Goal: Communication & Community: Answer question/provide support

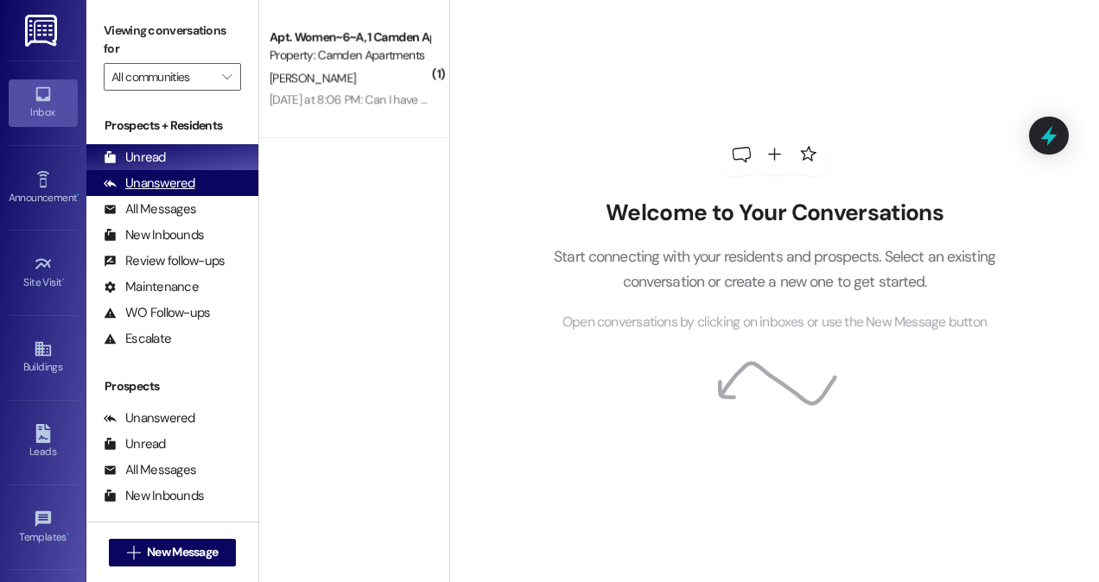
click at [216, 181] on div "Unanswered (0)" at bounding box center [172, 183] width 172 height 26
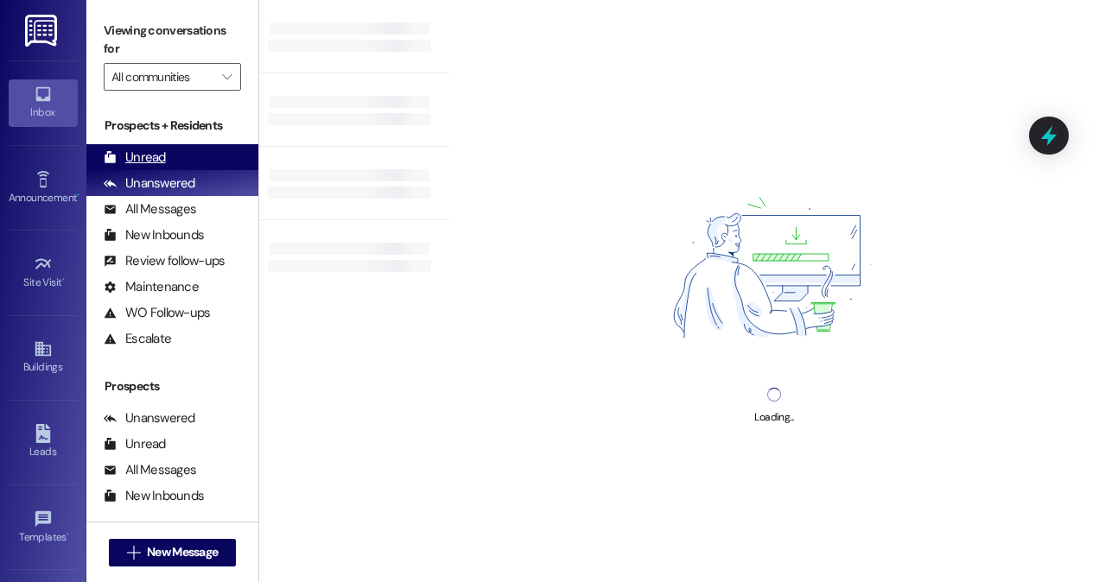
click at [213, 157] on div "Unread (0)" at bounding box center [172, 157] width 172 height 26
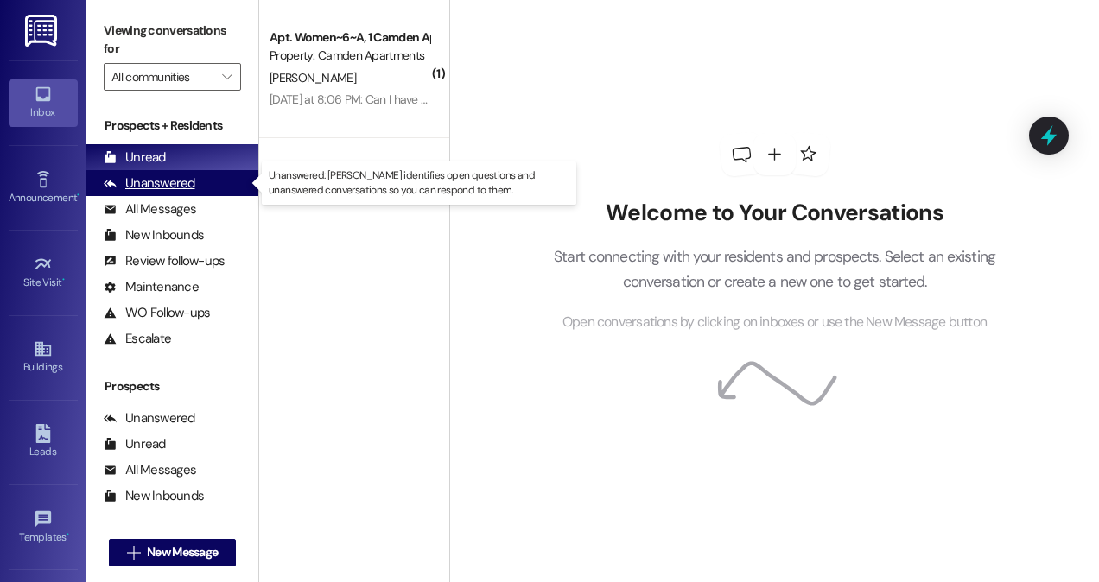
click at [147, 191] on div "Unanswered" at bounding box center [150, 184] width 92 height 18
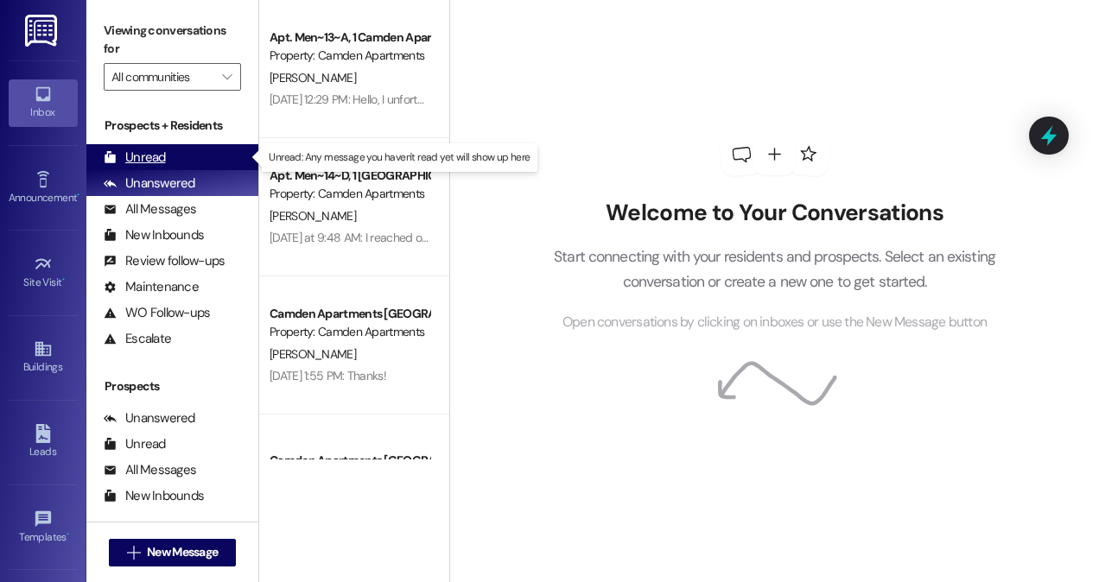
click at [161, 160] on div "Unread" at bounding box center [135, 158] width 62 height 18
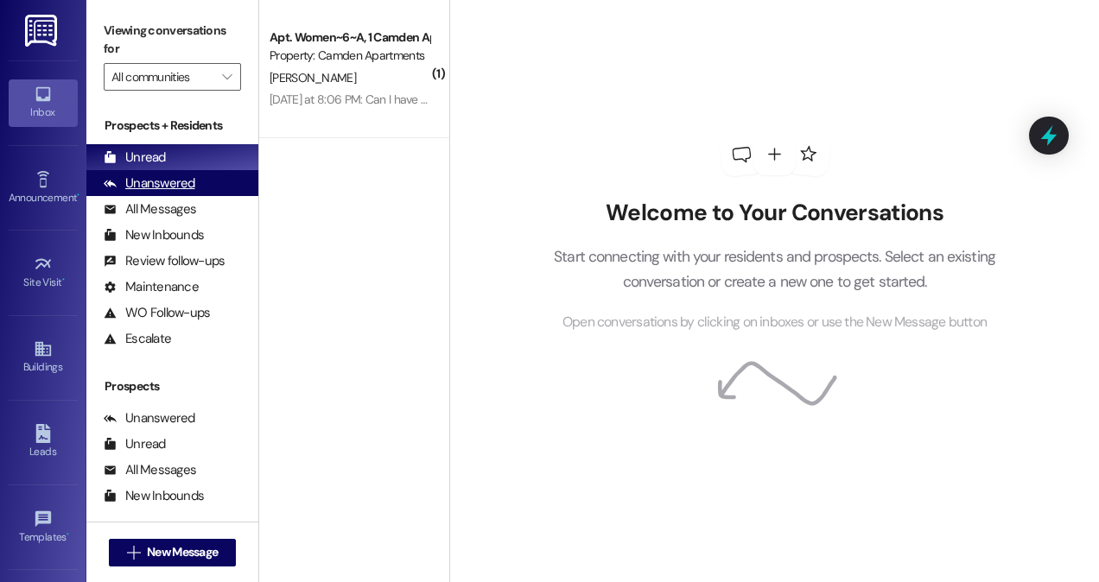
click at [127, 181] on div "Unanswered" at bounding box center [150, 184] width 92 height 18
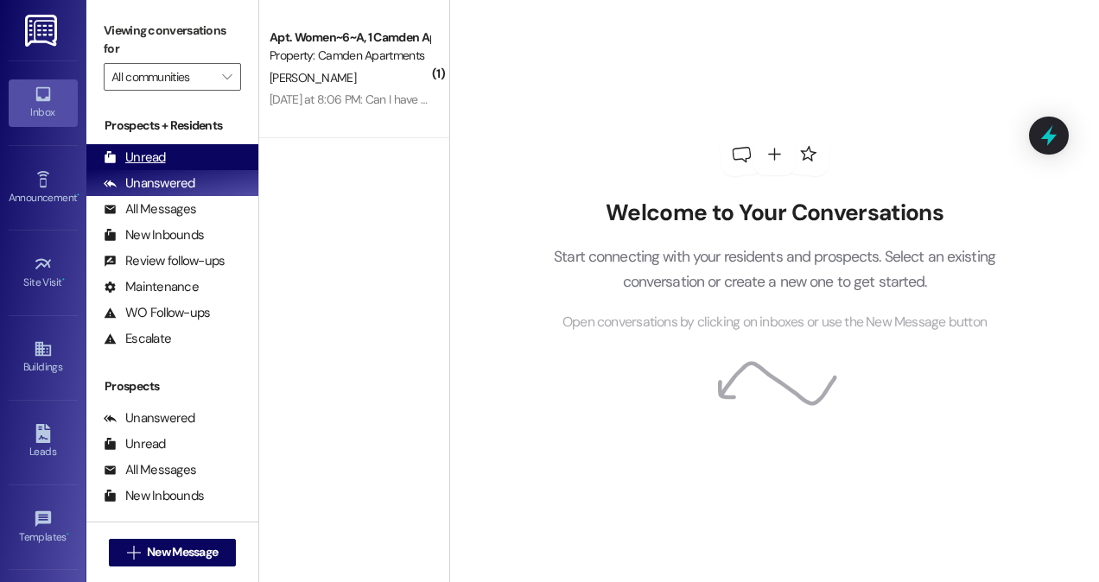
click at [130, 159] on div "Unread" at bounding box center [135, 158] width 62 height 18
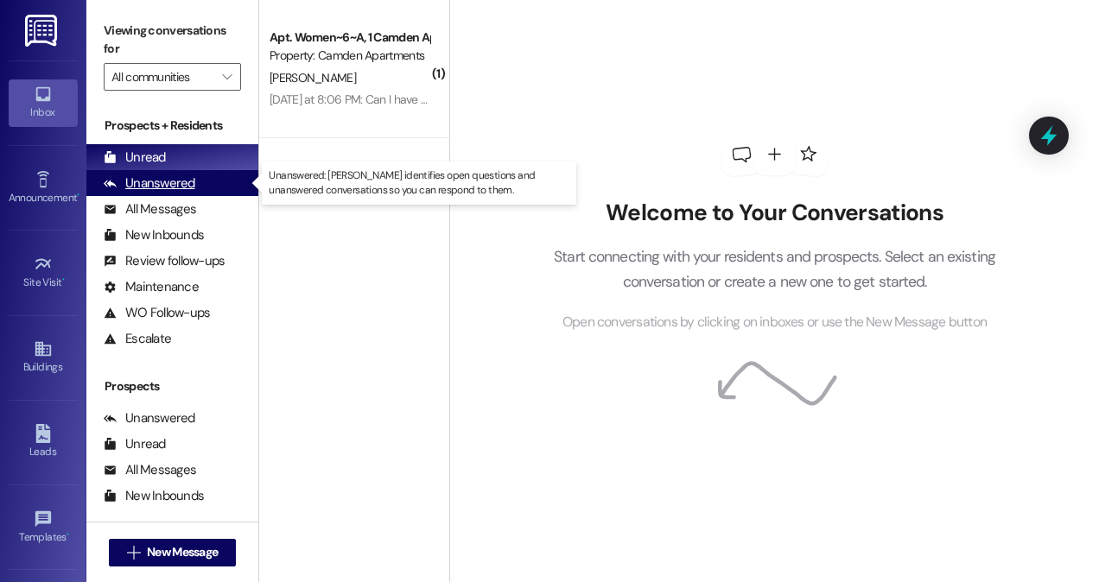
click at [219, 181] on div "Unanswered (0)" at bounding box center [172, 183] width 172 height 26
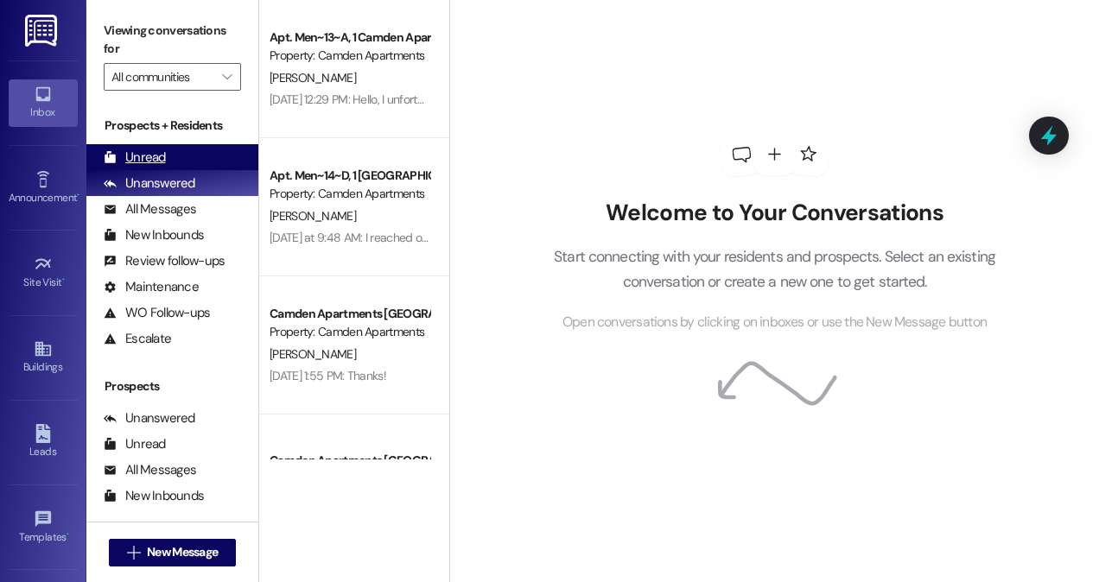
click at [213, 161] on div "Unread (0)" at bounding box center [172, 157] width 172 height 26
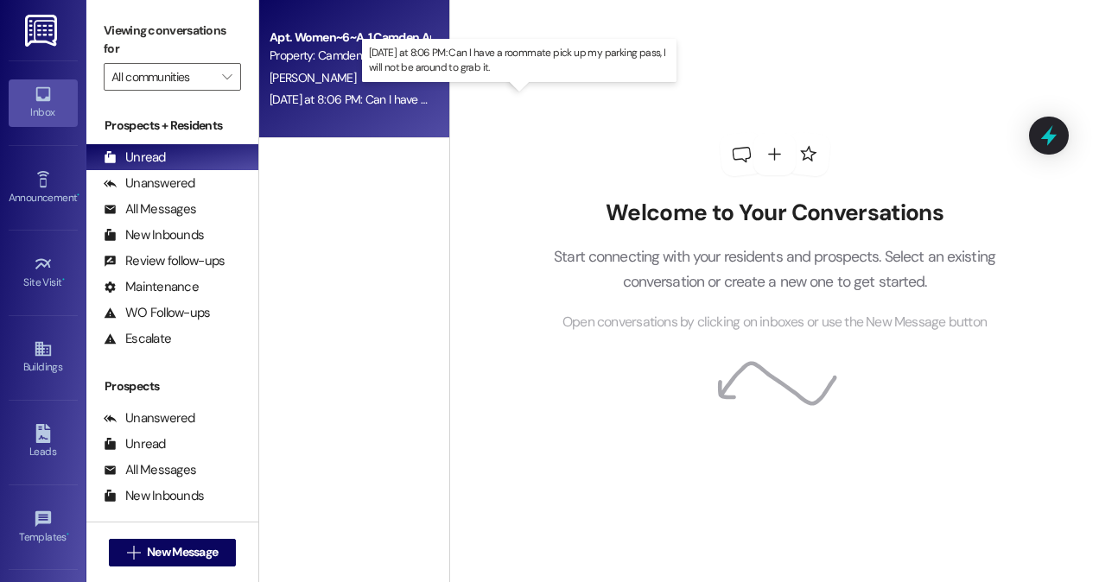
click at [372, 103] on div "[DATE] at 8:06 PM: Can I have a roommate pick up my parking pass, I will not be…" at bounding box center [513, 100] width 487 height 16
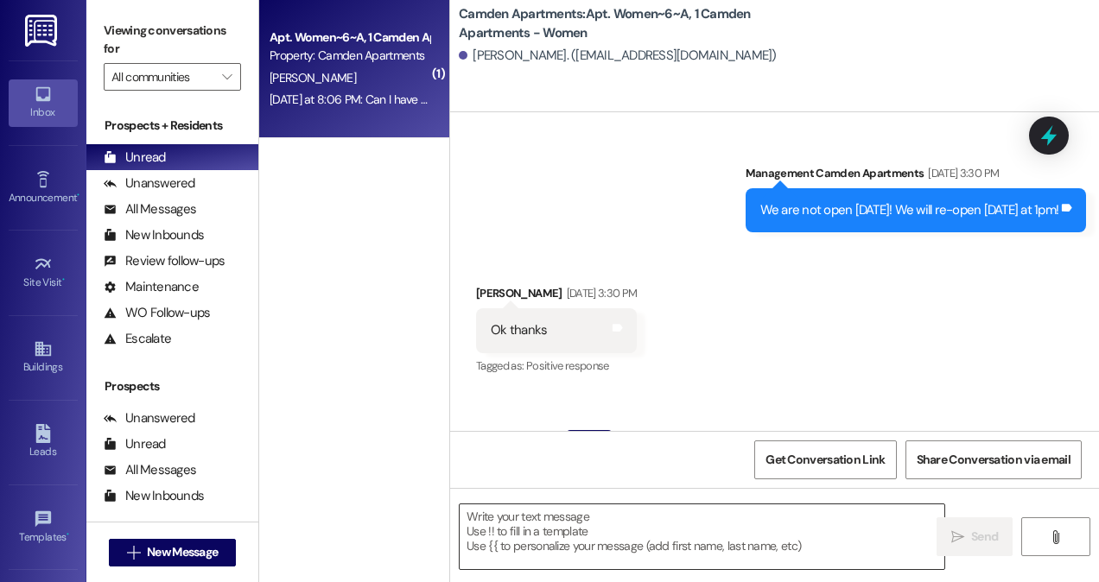
scroll to position [12549, 0]
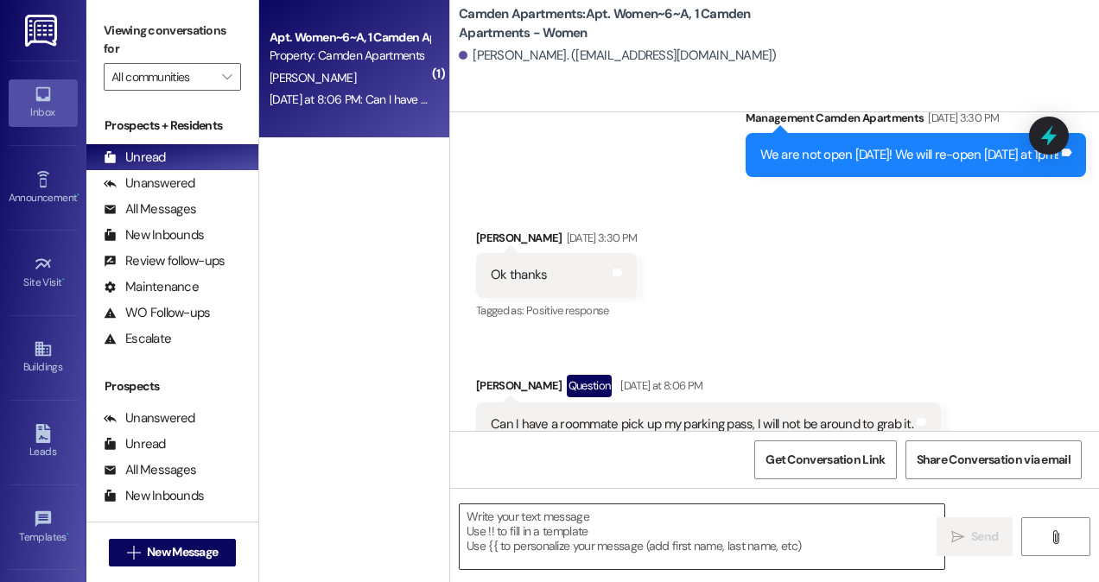
click at [635, 527] on textarea at bounding box center [702, 537] width 485 height 65
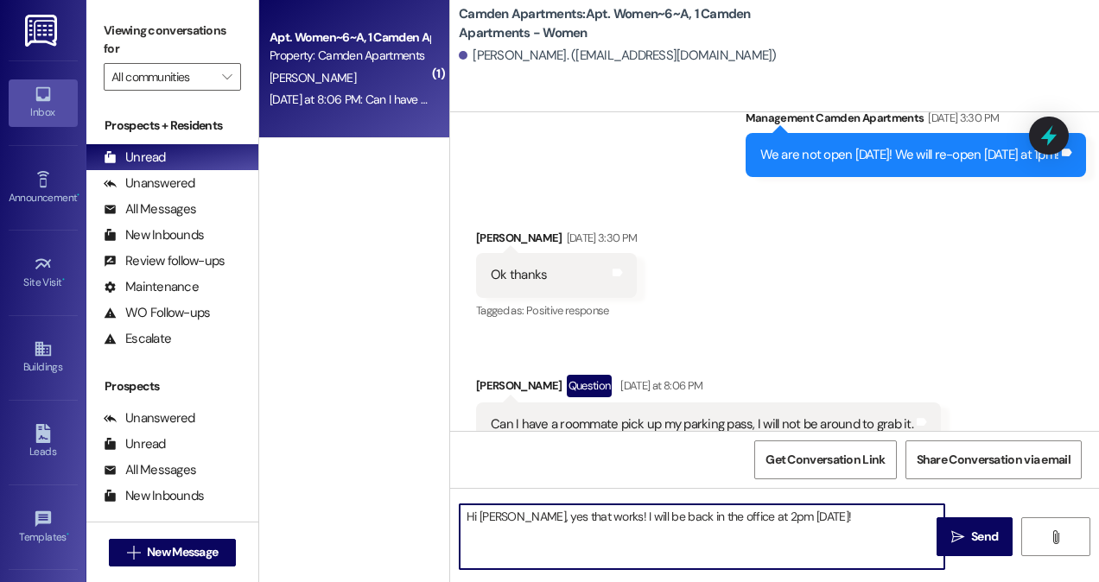
type textarea "Hi [PERSON_NAME], yes that works! I will be back in the office at 2pm [DATE]!"
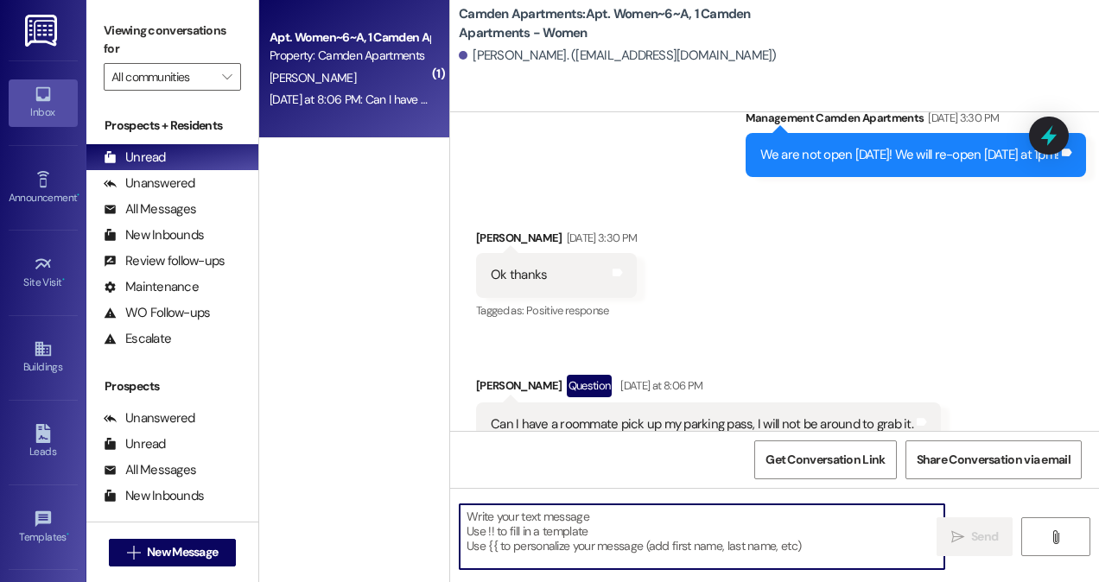
scroll to position [12670, 0]
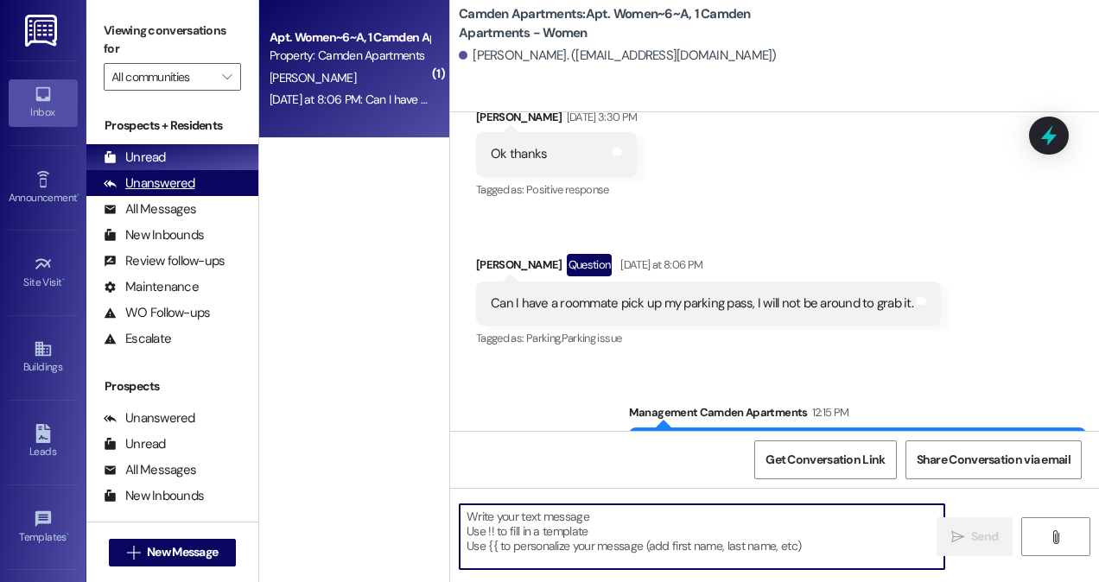
click at [148, 186] on div "Unanswered" at bounding box center [150, 184] width 92 height 18
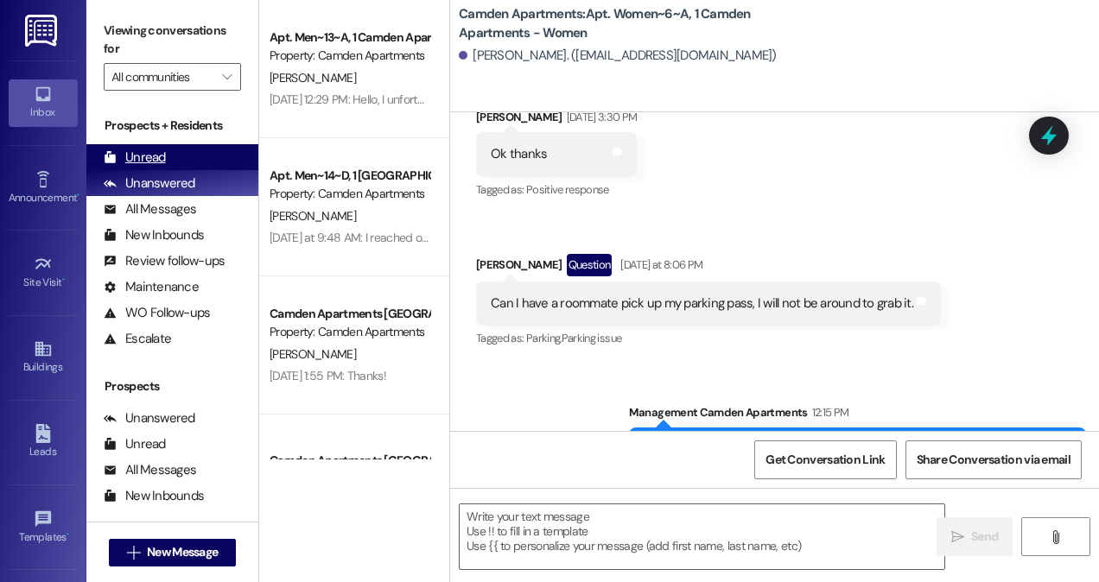
click at [147, 165] on div "Unread" at bounding box center [135, 158] width 62 height 18
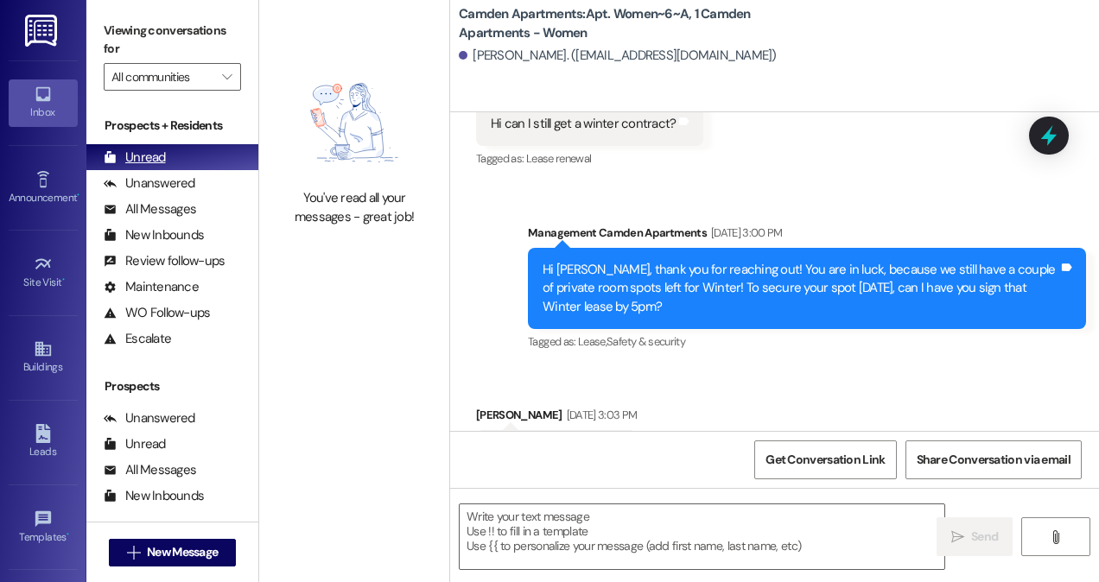
scroll to position [12549, 0]
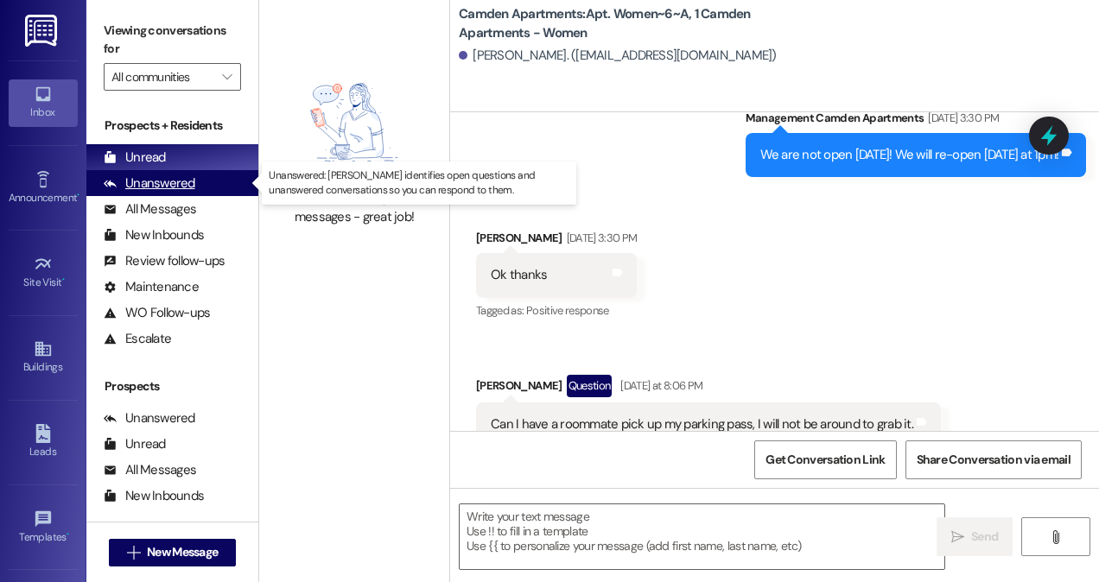
click at [221, 192] on div "Unanswered (0)" at bounding box center [172, 183] width 172 height 26
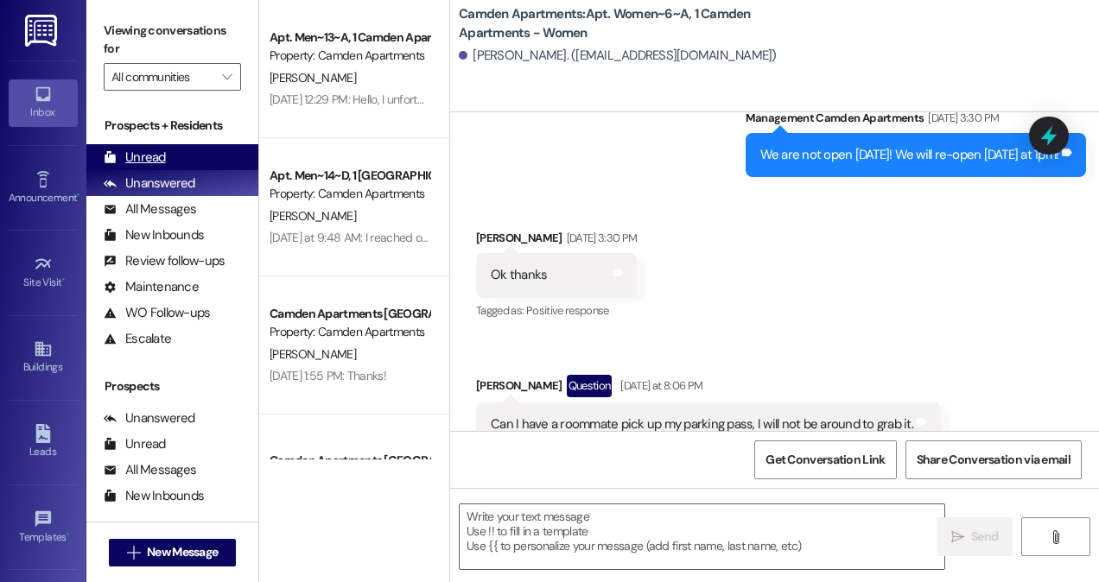
click at [227, 159] on div "Unread (0)" at bounding box center [172, 157] width 172 height 26
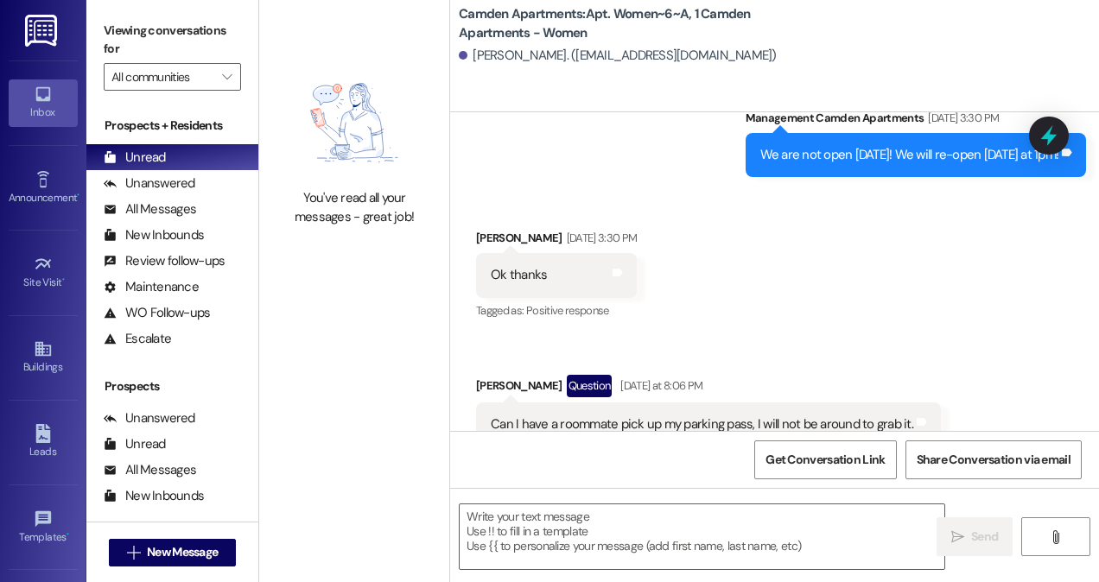
scroll to position [12670, 0]
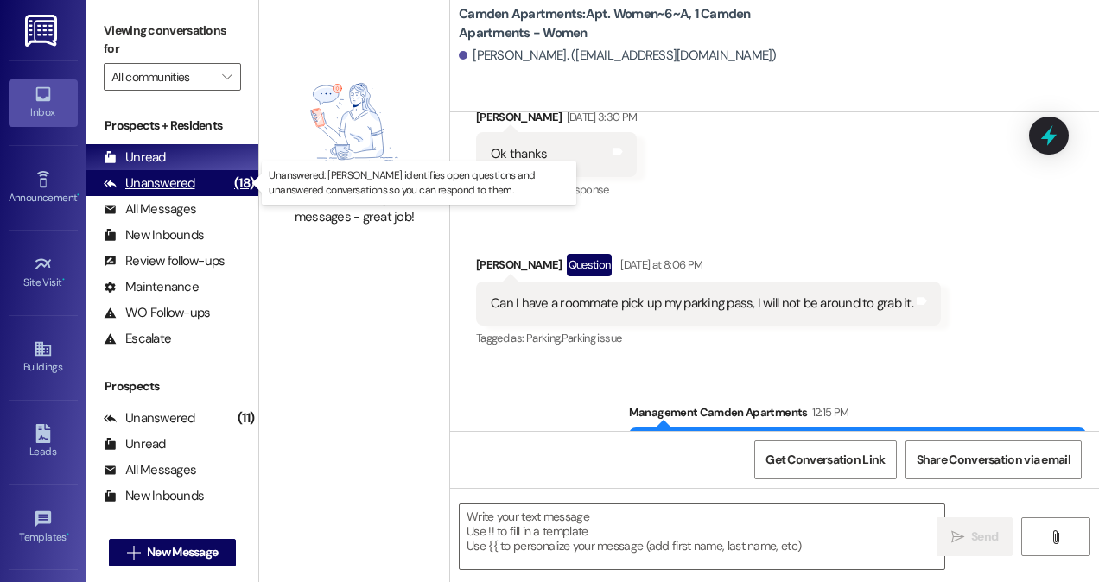
click at [185, 179] on div "Unanswered" at bounding box center [150, 184] width 92 height 18
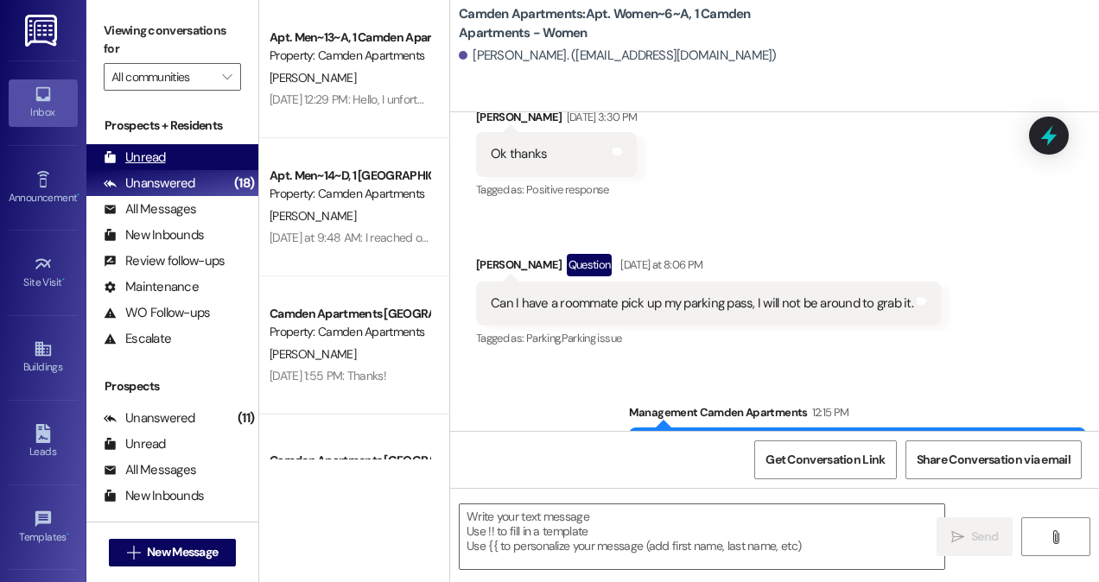
click at [188, 151] on div "Unread (0)" at bounding box center [172, 157] width 172 height 26
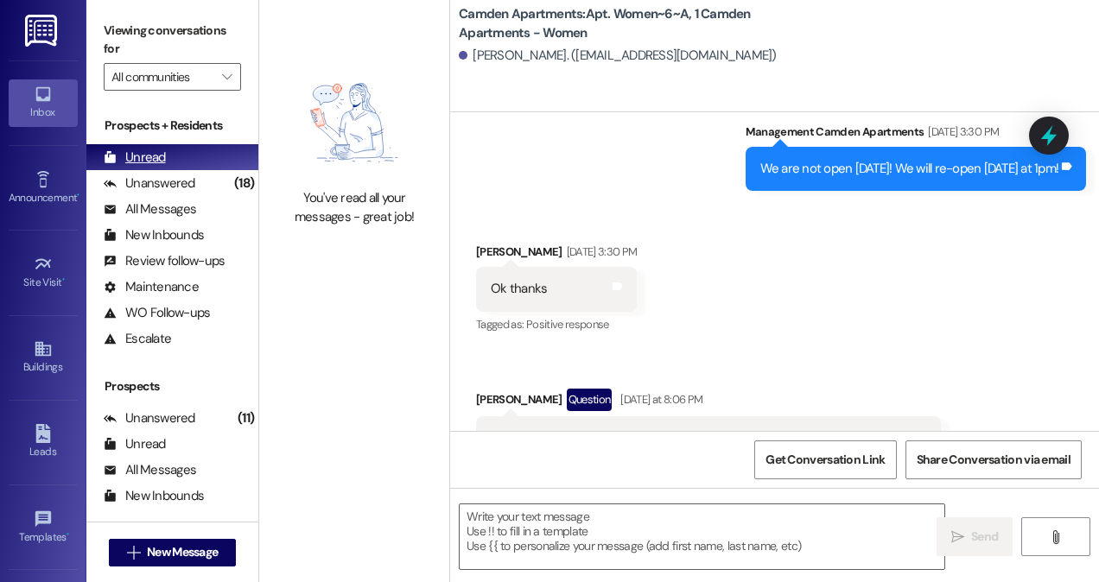
scroll to position [12549, 0]
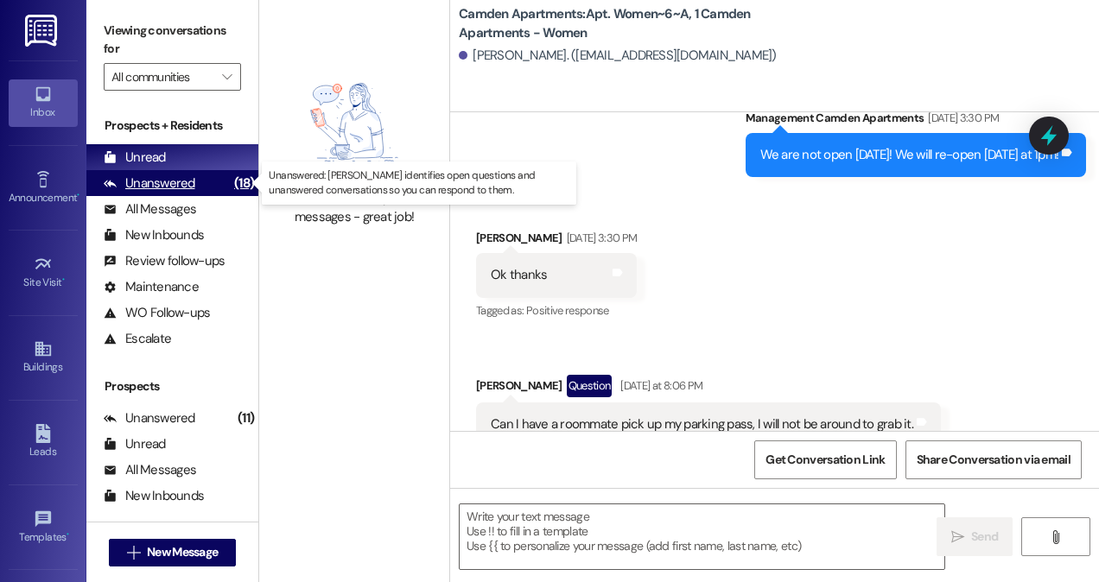
click at [232, 175] on div "(18)" at bounding box center [244, 183] width 29 height 27
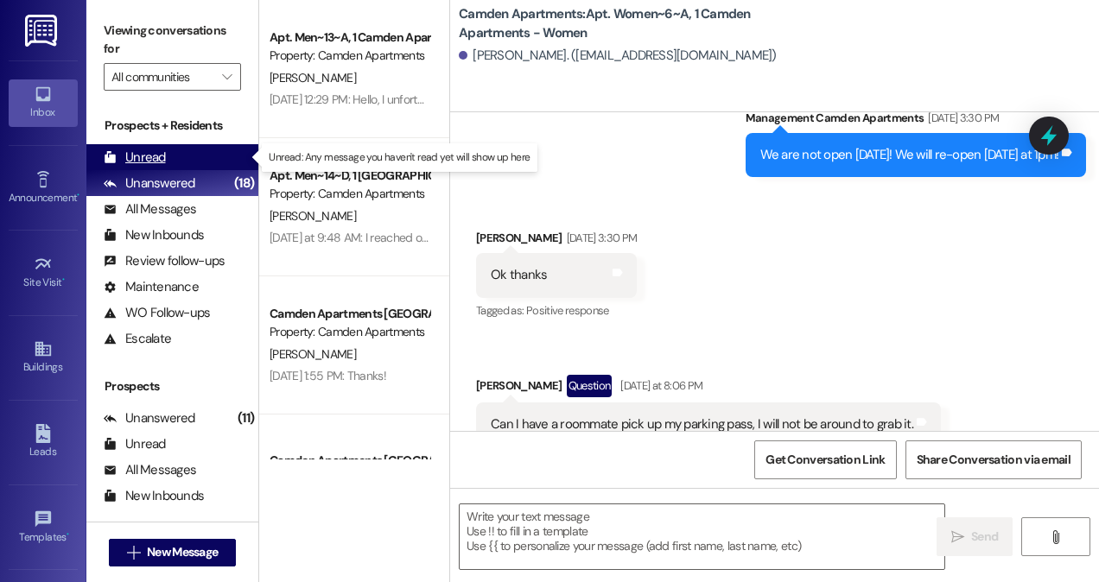
click at [222, 153] on div "Unread (0)" at bounding box center [172, 157] width 172 height 26
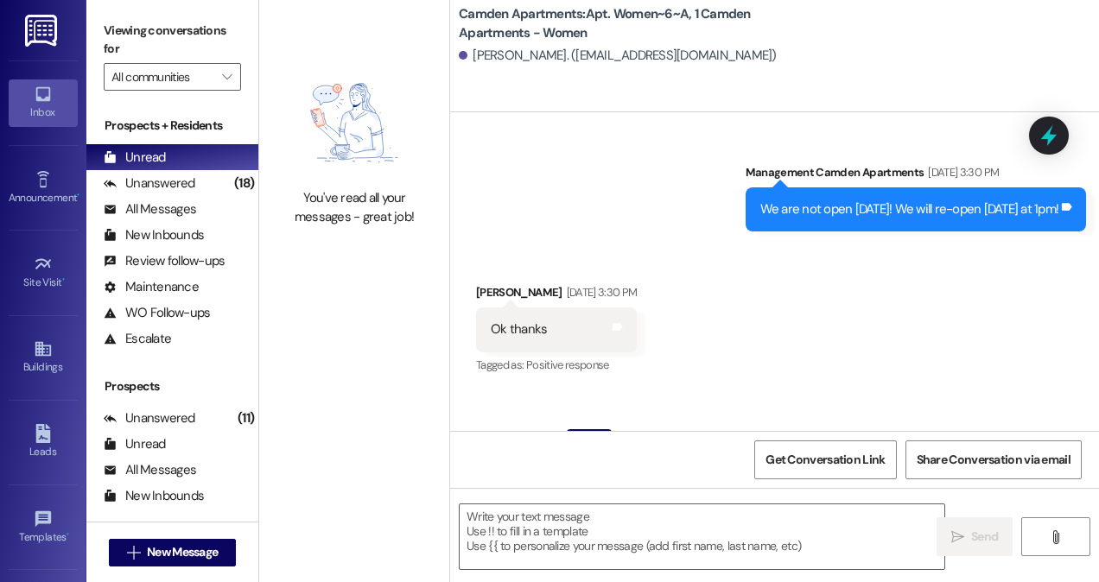
scroll to position [12670, 0]
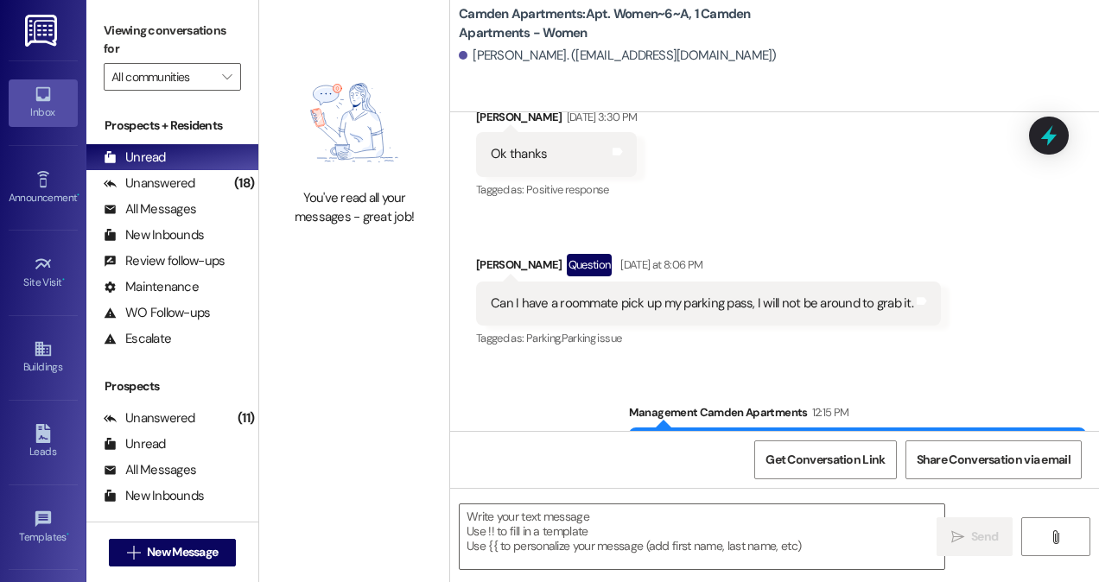
click at [385, 93] on img at bounding box center [354, 123] width 152 height 117
